Goal: Entertainment & Leisure: Consume media (video, audio)

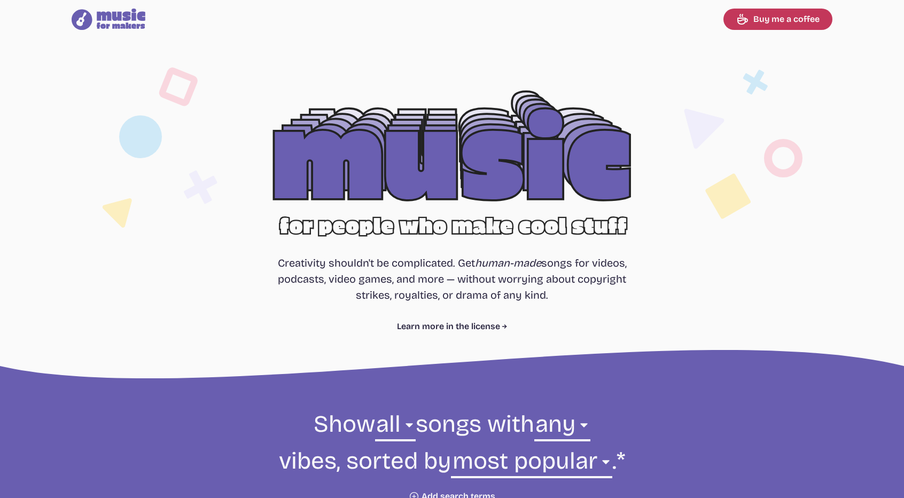
select select "most popular"
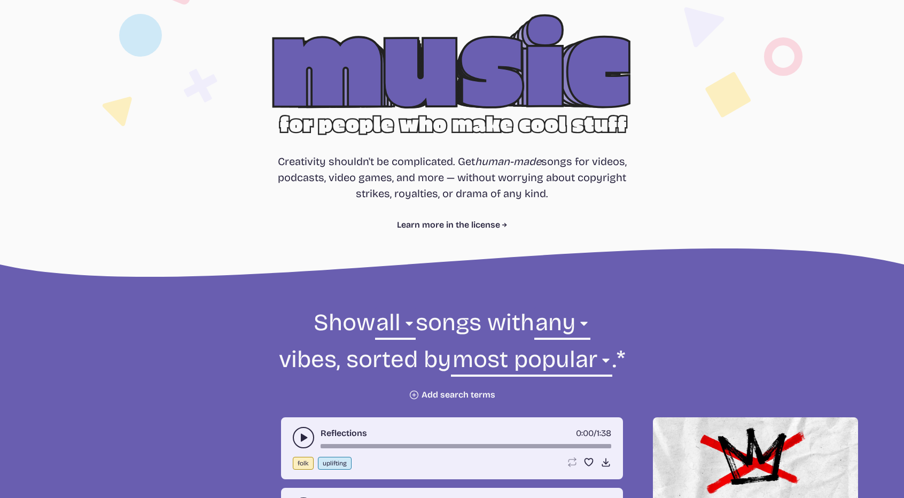
scroll to position [102, 0]
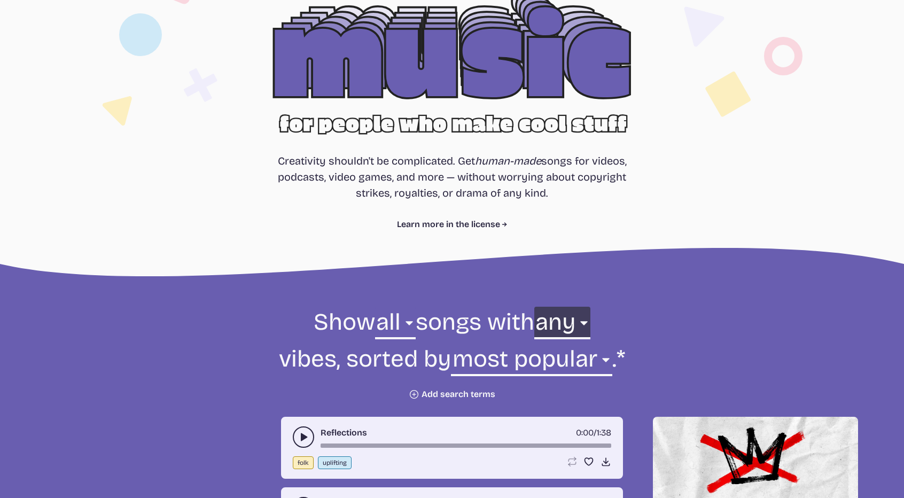
click at [586, 321] on select "any aggressive chill contemplative dark dramatic easygoing energizing happy ser…" at bounding box center [562, 325] width 56 height 37
select select "happy"
click at [534, 307] on select "any aggressive chill contemplative dark dramatic easygoing energizing happy ser…" at bounding box center [562, 325] width 56 height 37
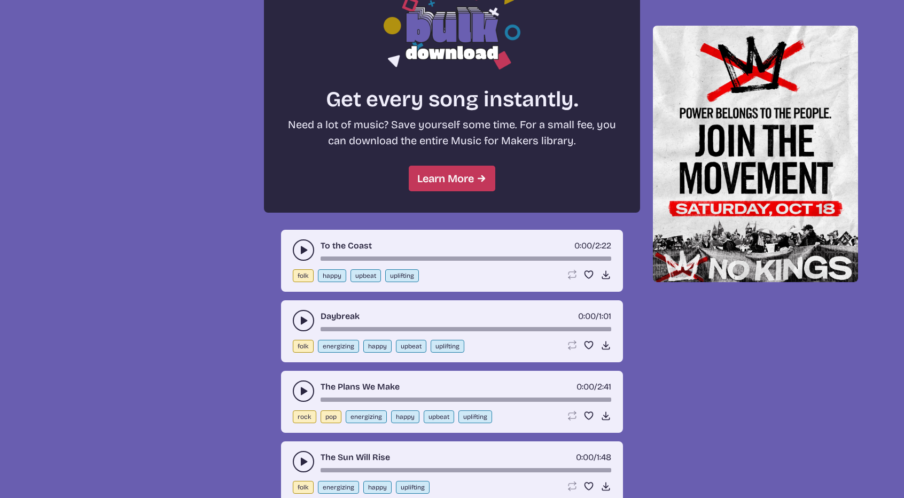
scroll to position [934, 0]
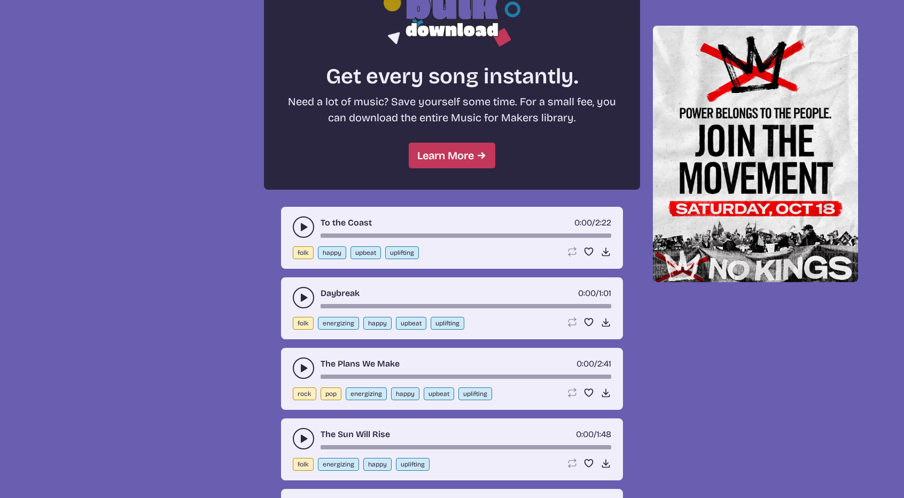
click at [299, 295] on icon "play-pause toggle" at bounding box center [303, 297] width 11 height 11
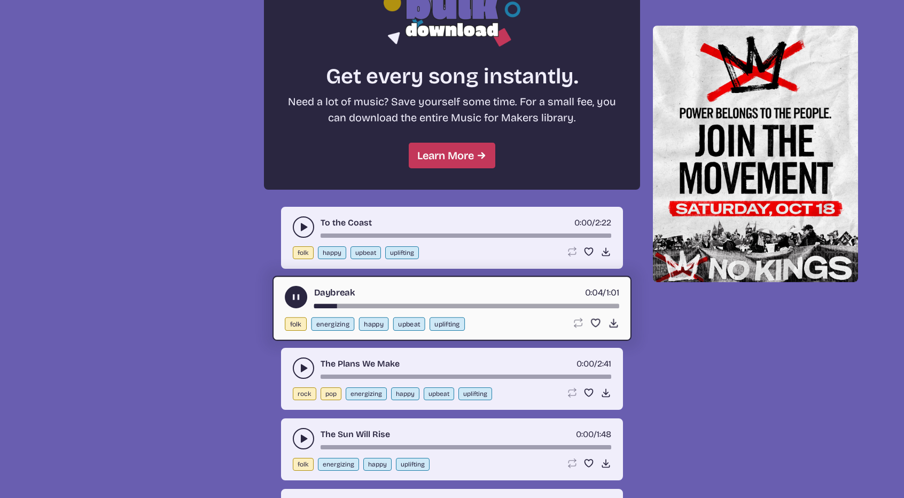
click at [299, 295] on use "play-pause toggle" at bounding box center [296, 297] width 11 height 11
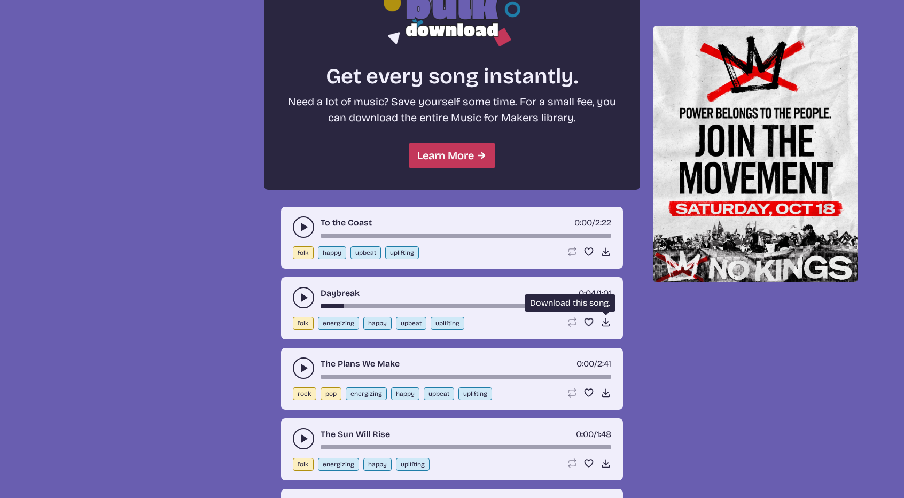
scroll to position [997, 0]
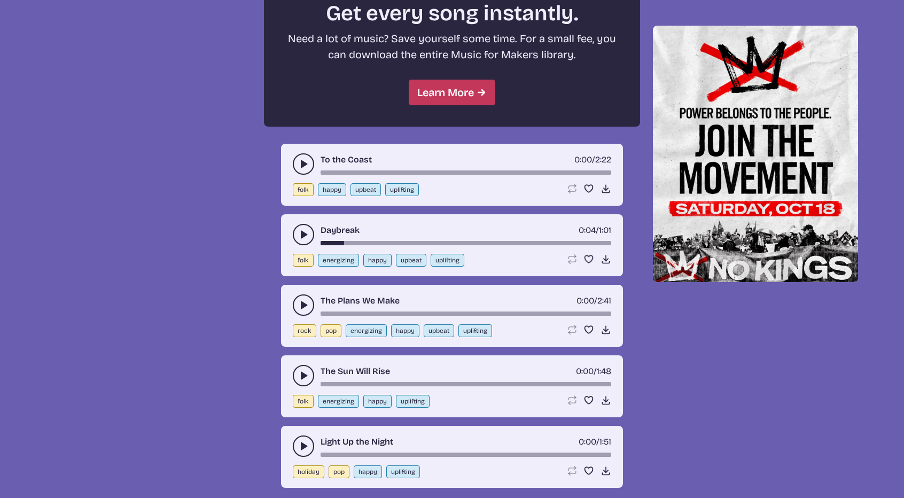
click at [303, 374] on use "play-pause toggle" at bounding box center [303, 375] width 11 height 11
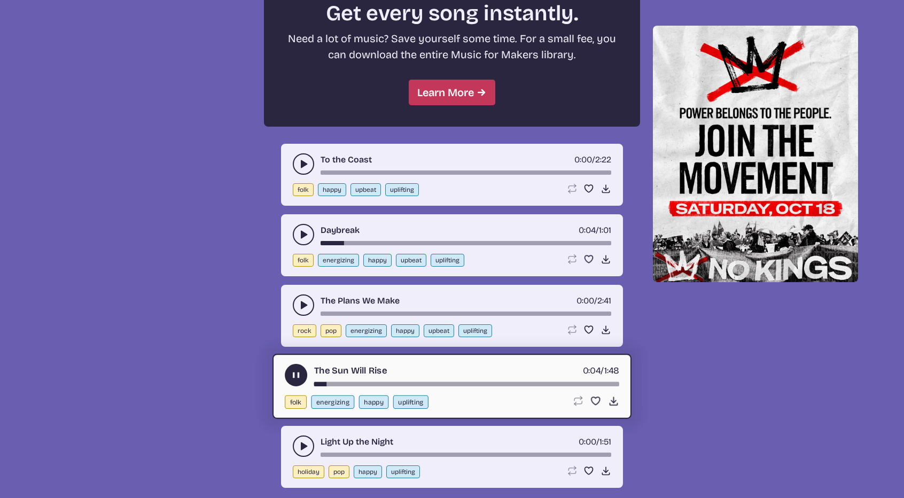
click at [296, 374] on icon "play-pause toggle" at bounding box center [296, 375] width 11 height 11
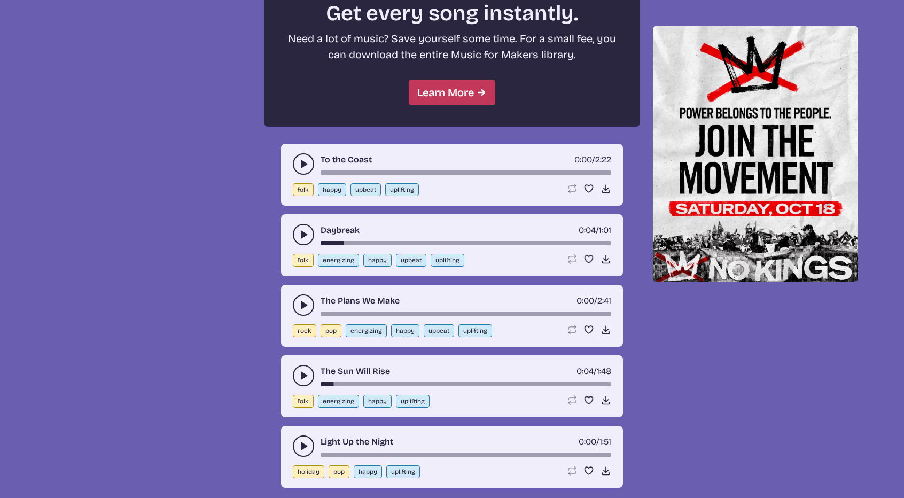
click at [60, 350] on div "On Parade 0:00 / 1:36 rock pop energizing happy uplifting Loop song Loop this s…" at bounding box center [452, 126] width 879 height 1242
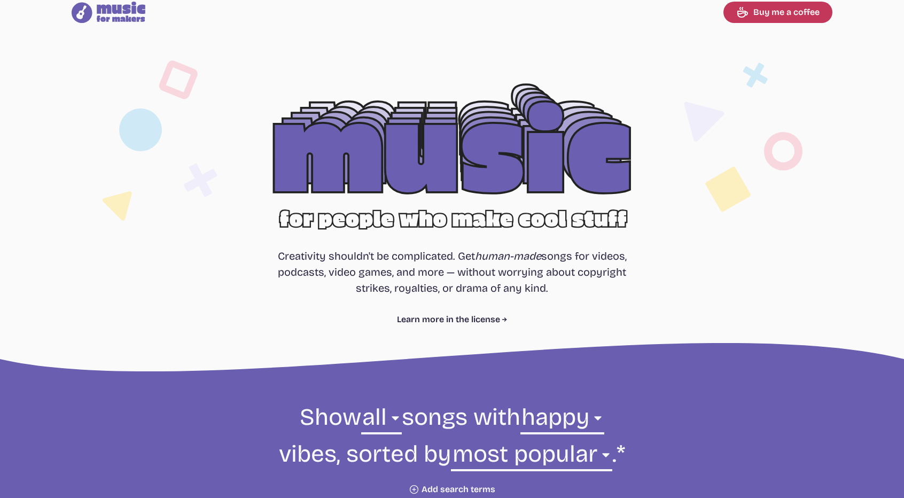
scroll to position [14, 0]
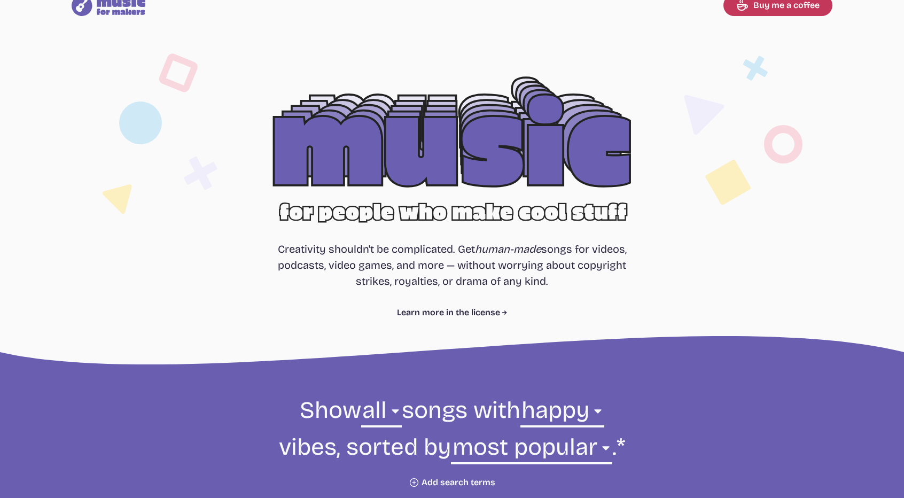
click at [130, 13] on icon at bounding box center [121, 5] width 49 height 20
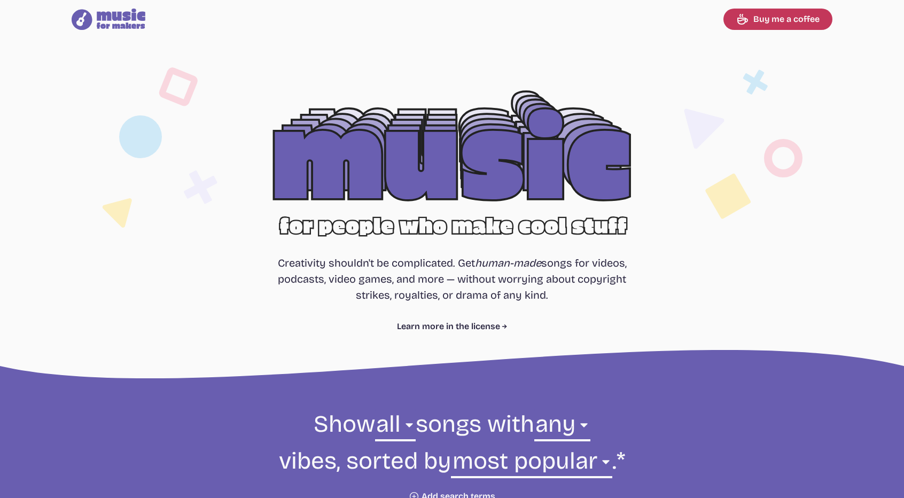
select select "most popular"
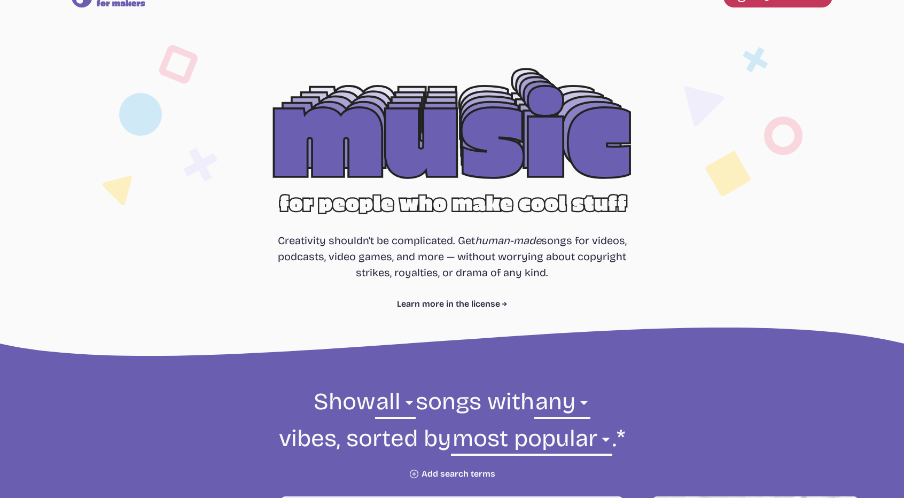
scroll to position [24, 0]
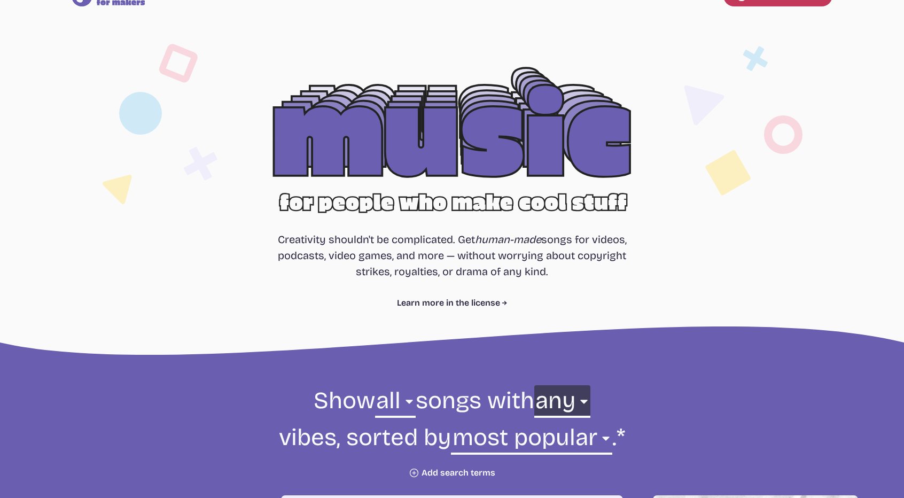
click at [578, 407] on select "any aggressive chill contemplative dark dramatic easygoing energizing happy ser…" at bounding box center [562, 403] width 56 height 37
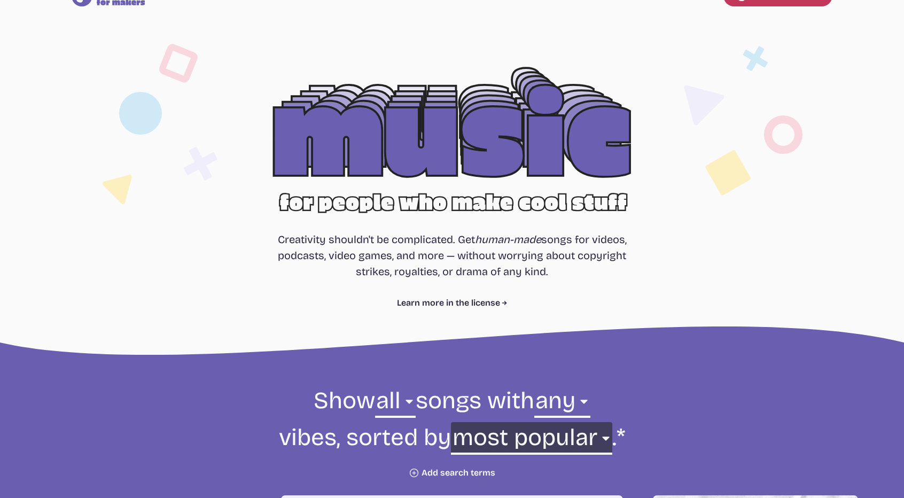
click at [607, 436] on select "newest oldest most popular least popular name" at bounding box center [531, 440] width 161 height 37
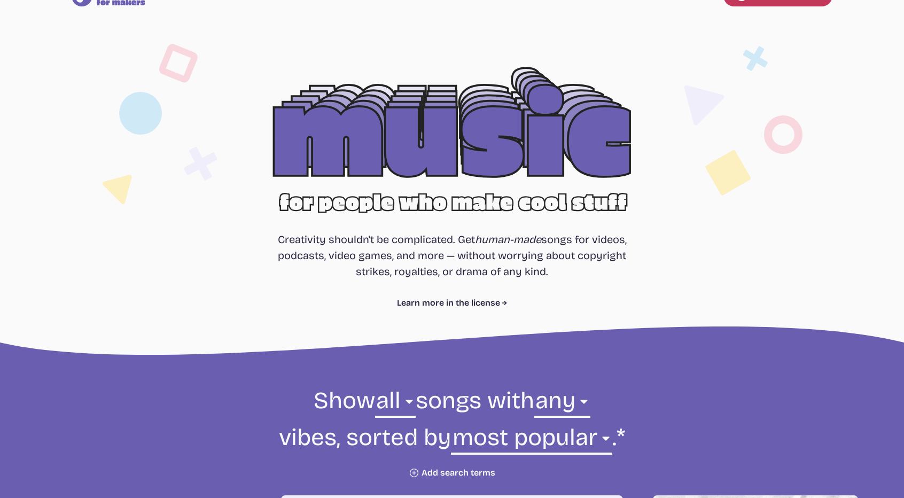
click at [588, 399] on select "any aggressive chill contemplative dark dramatic easygoing energizing happy ser…" at bounding box center [562, 403] width 56 height 37
select select "happy"
click at [534, 385] on select "any aggressive chill contemplative dark dramatic easygoing energizing happy ser…" at bounding box center [562, 403] width 56 height 37
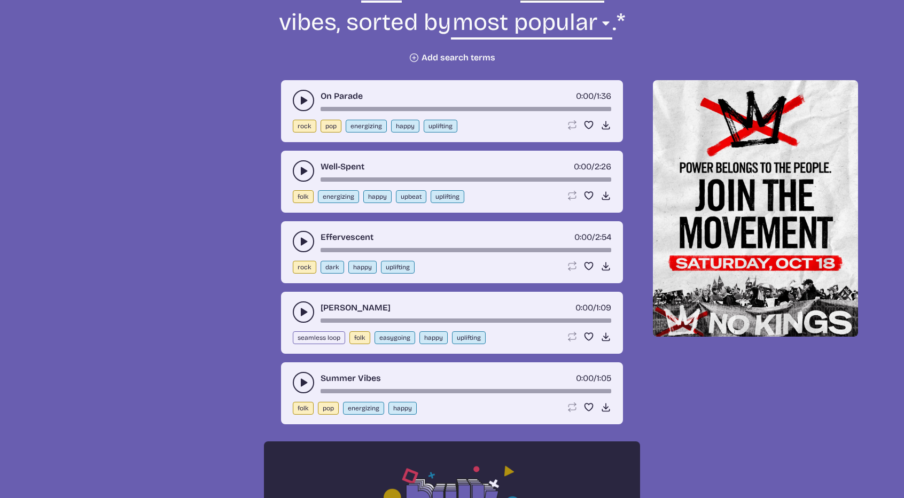
scroll to position [439, 0]
click at [293, 375] on div "Summer Vibes 0:00 / 1:05" at bounding box center [452, 381] width 319 height 21
click at [296, 378] on button "play-pause toggle" at bounding box center [303, 381] width 21 height 21
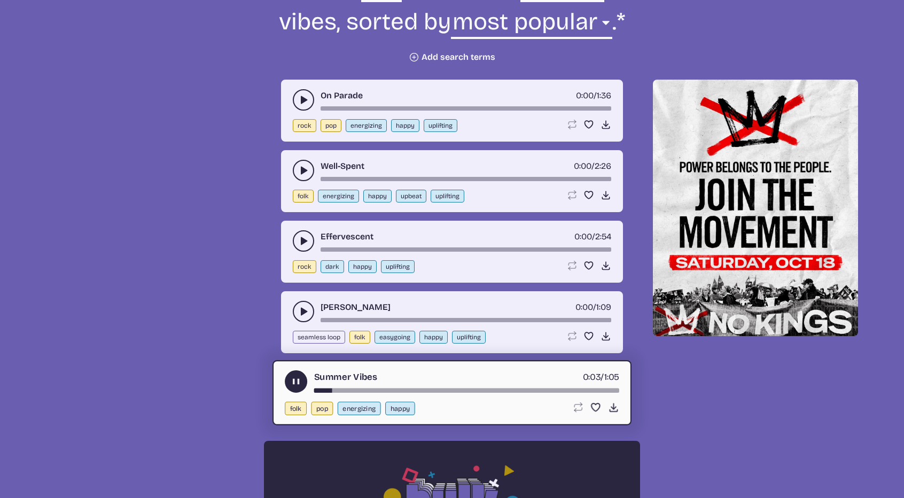
click at [296, 378] on icon "play-pause toggle" at bounding box center [296, 381] width 11 height 11
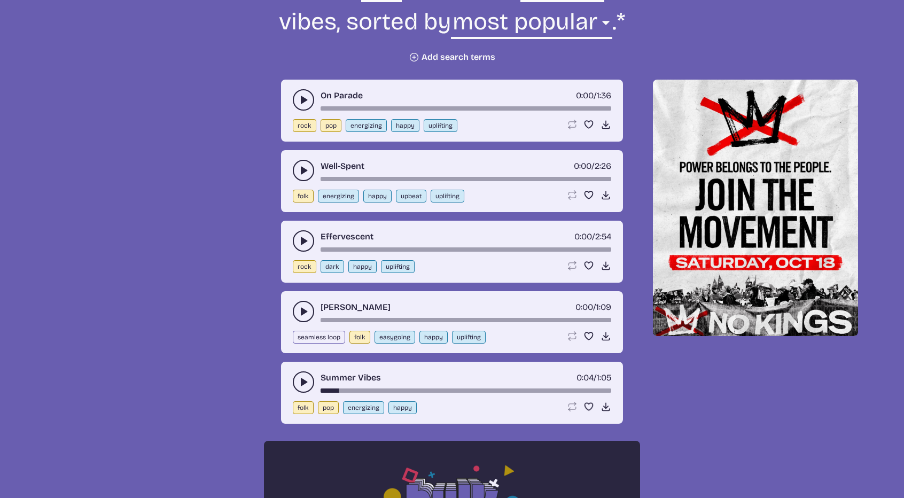
scroll to position [462, 0]
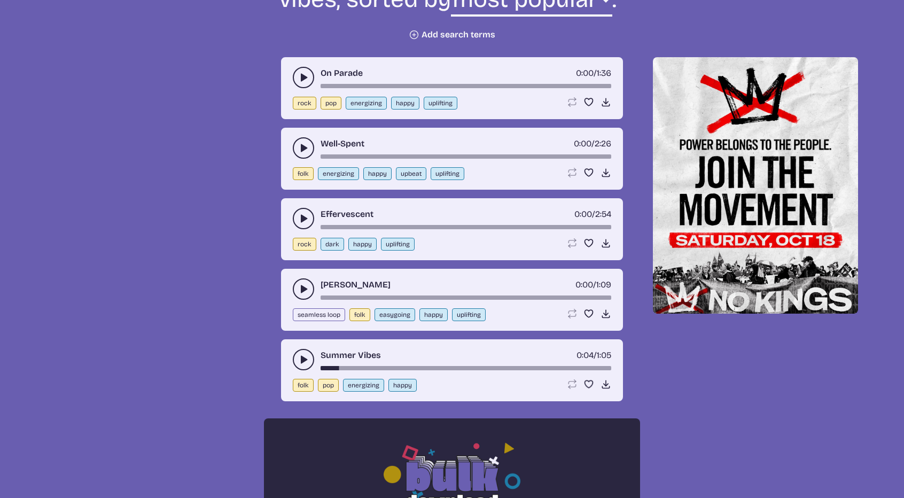
click at [307, 147] on icon "play-pause toggle" at bounding box center [303, 148] width 11 height 11
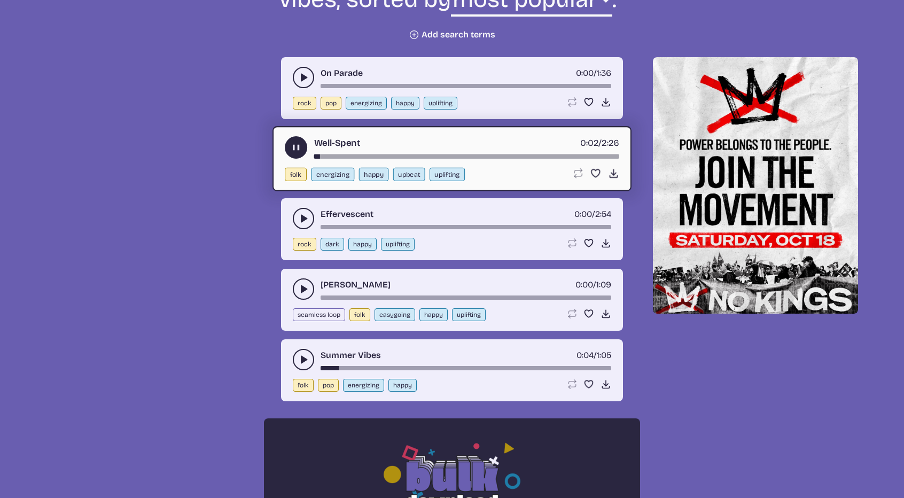
click at [298, 145] on use "play-pause toggle" at bounding box center [296, 147] width 11 height 11
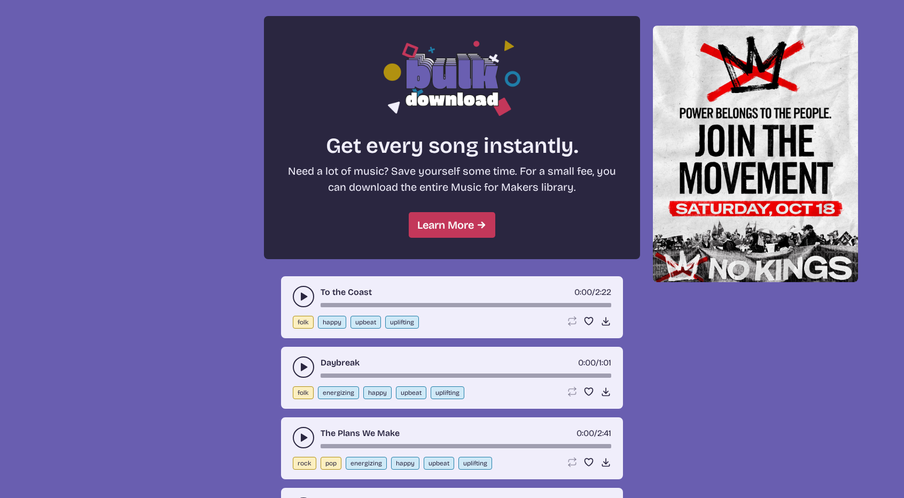
scroll to position [882, 0]
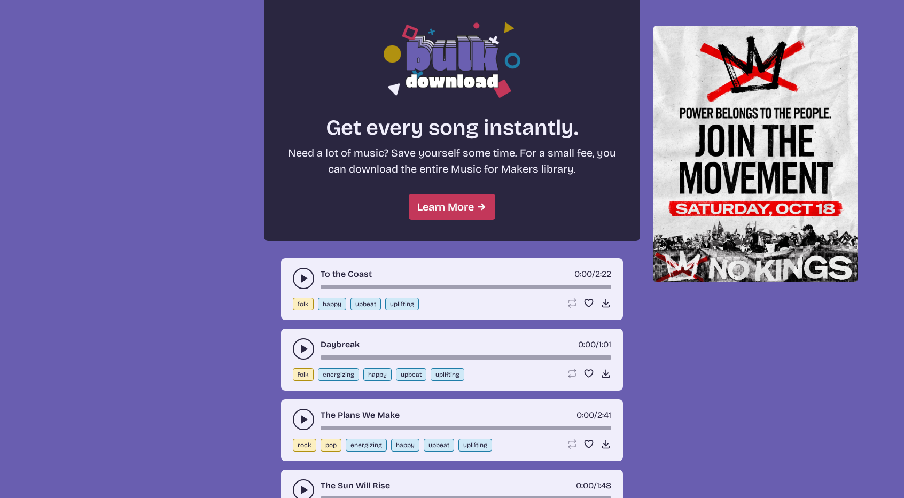
click at [300, 355] on button "play-pause toggle" at bounding box center [303, 348] width 21 height 21
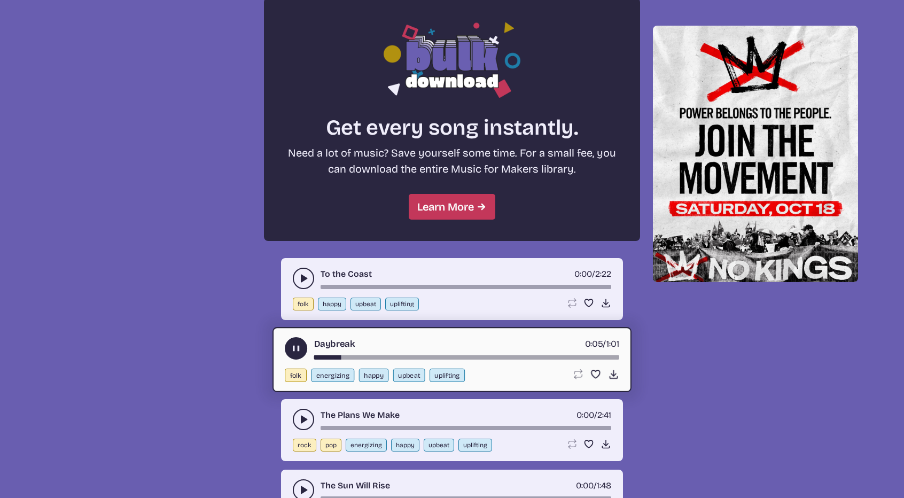
click at [298, 350] on icon "play-pause toggle" at bounding box center [296, 348] width 11 height 11
